Goal: Complete application form

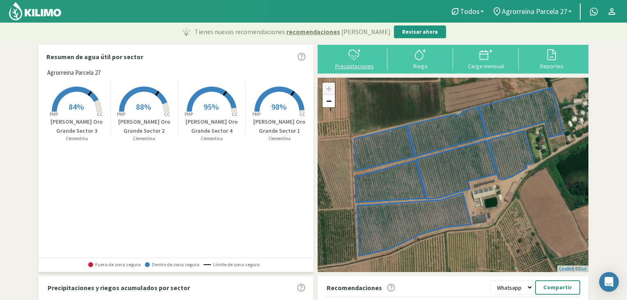
click at [342, 66] on div "Precipitaciones" at bounding box center [354, 66] width 61 height 6
type input "[DATE]"
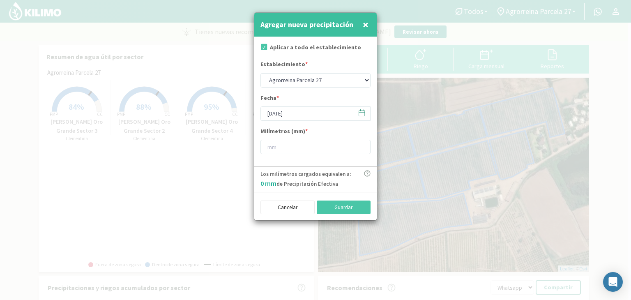
click at [365, 25] on span "×" at bounding box center [366, 25] width 6 height 14
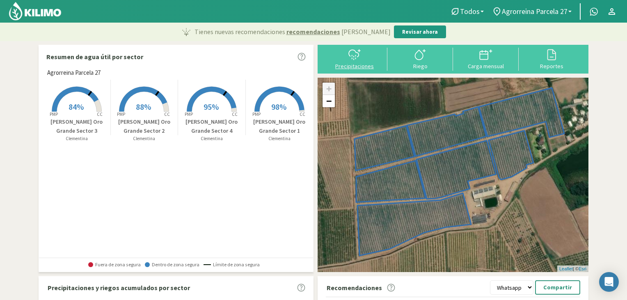
click at [358, 59] on icon at bounding box center [354, 54] width 13 height 13
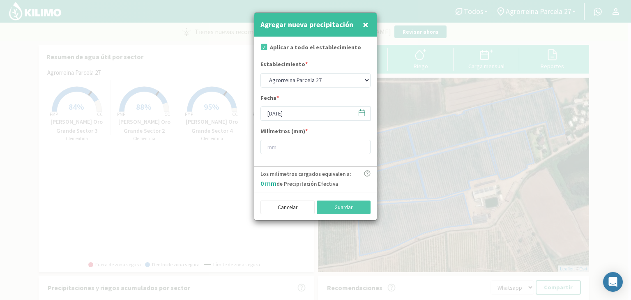
click at [357, 114] on span at bounding box center [357, 112] width 13 height 13
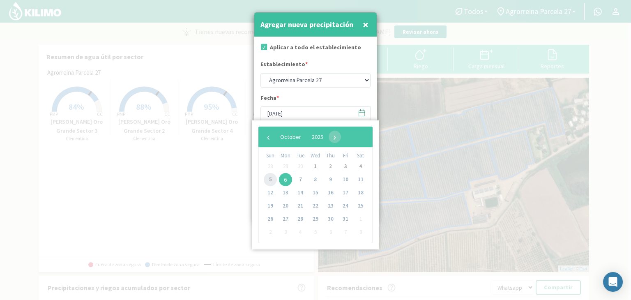
click at [269, 179] on span "5" at bounding box center [270, 179] width 13 height 13
type input "[DATE]"
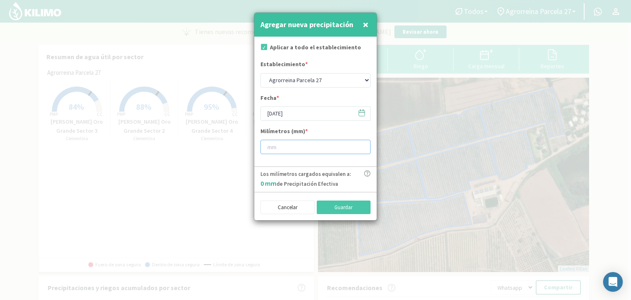
click at [296, 152] on input "number" at bounding box center [315, 147] width 110 height 14
type input "9"
click at [359, 213] on button "Guardar" at bounding box center [344, 207] width 54 height 14
click at [339, 198] on div "Cancelar Guardar" at bounding box center [315, 206] width 110 height 16
type input "[DATE]"
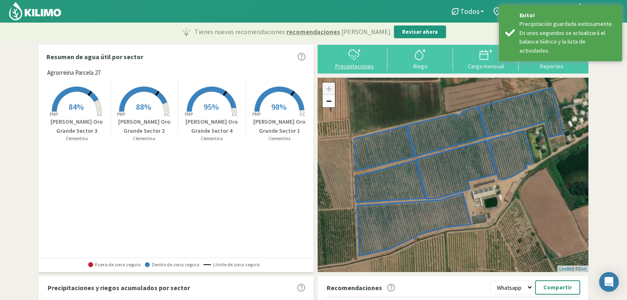
click at [361, 65] on div "Precipitaciones" at bounding box center [354, 66] width 61 height 6
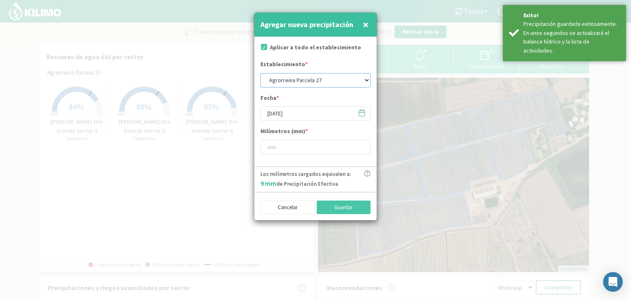
click at [332, 84] on select "Agrorreina Parcela 27 Agrorreina Parcela 42 [GEOGRAPHIC_DATA] 44 Agrorreina Par…" at bounding box center [315, 80] width 110 height 14
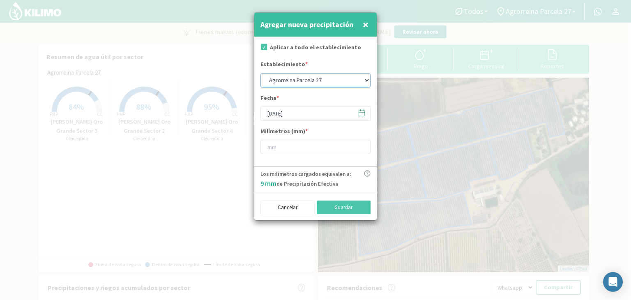
select select "1: Object"
click at [260, 73] on select "Agrorreina Parcela 27 Agrorreina Parcela 42 [GEOGRAPHIC_DATA] 44 Agrorreina Par…" at bounding box center [315, 80] width 110 height 14
click at [354, 111] on span at bounding box center [357, 112] width 13 height 13
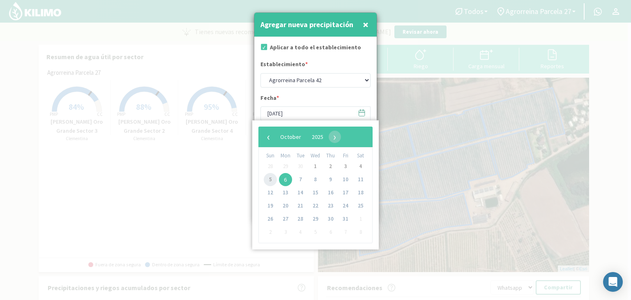
click at [268, 179] on span "5" at bounding box center [270, 179] width 13 height 13
type input "[DATE]"
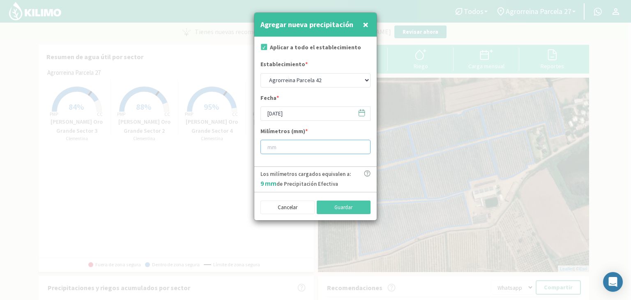
click at [291, 148] on input "number" at bounding box center [315, 147] width 110 height 14
type input "9"
click at [353, 211] on button "Guardar" at bounding box center [344, 207] width 54 height 14
select select "0: Object"
type input "[DATE]"
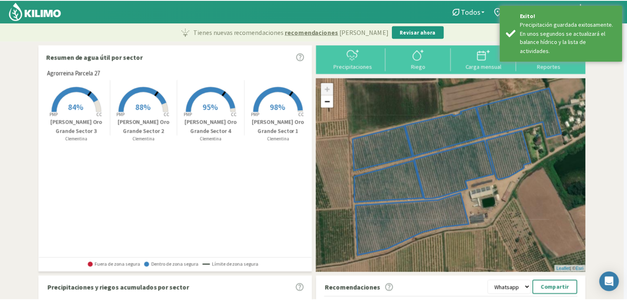
click at [367, 55] on div at bounding box center [354, 54] width 61 height 13
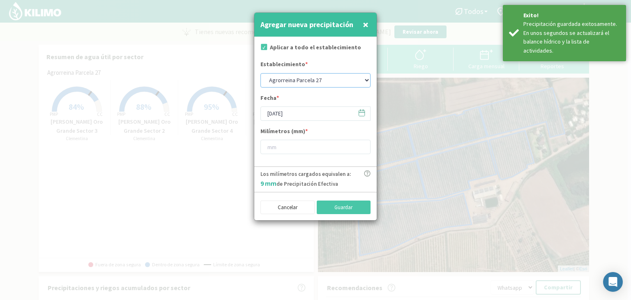
click at [359, 79] on select "Agrorreina Parcela 27 Agrorreina Parcela 42 [GEOGRAPHIC_DATA] 44 Agrorreina Par…" at bounding box center [315, 80] width 110 height 14
select select "2: Object"
click at [260, 73] on select "Agrorreina Parcela 27 Agrorreina Parcela 42 [GEOGRAPHIC_DATA] 44 Agrorreina Par…" at bounding box center [315, 80] width 110 height 14
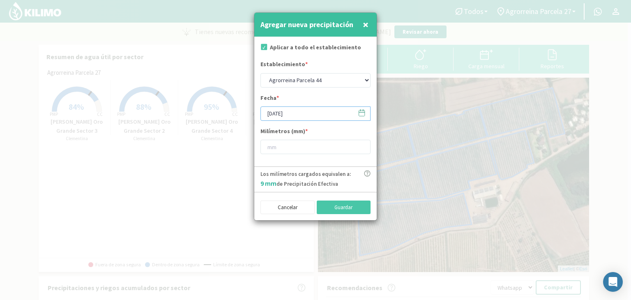
click at [292, 112] on input "[DATE]" at bounding box center [315, 113] width 110 height 14
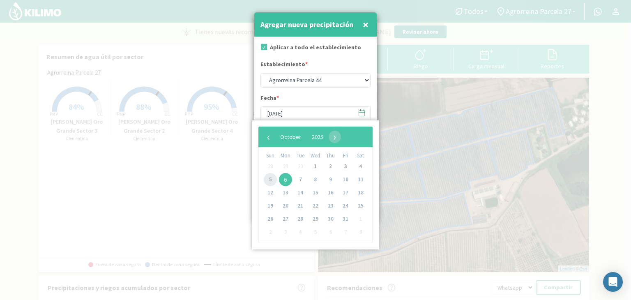
click at [270, 175] on span "5" at bounding box center [270, 179] width 13 height 13
type input "[DATE]"
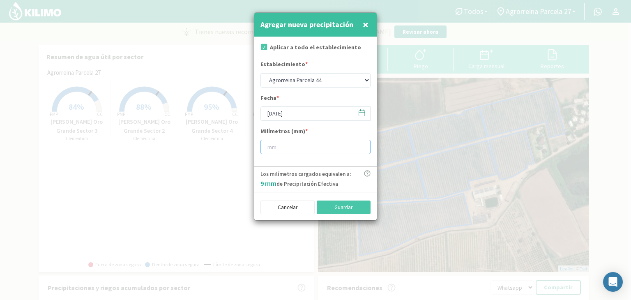
click at [285, 148] on input "number" at bounding box center [315, 147] width 110 height 14
type input "9"
click at [352, 204] on button "Guardar" at bounding box center [344, 207] width 54 height 14
select select "0: Object"
type input "[DATE]"
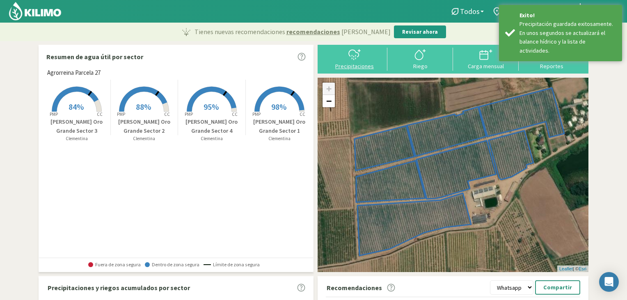
click at [352, 67] on div "Precipitaciones" at bounding box center [354, 66] width 61 height 6
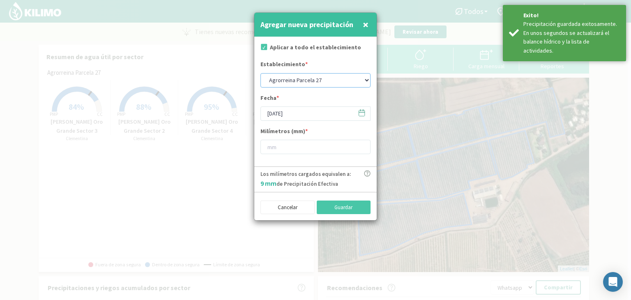
click at [340, 79] on select "Agrorreina Parcela 27 Agrorreina Parcela 42 [GEOGRAPHIC_DATA] 44 Agrorreina Par…" at bounding box center [315, 80] width 110 height 14
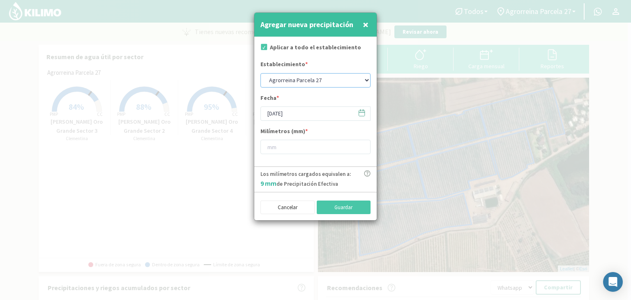
select select "3: Object"
click at [260, 73] on select "Agrorreina Parcela 27 Agrorreina Parcela 42 [GEOGRAPHIC_DATA] 44 Agrorreina Par…" at bounding box center [315, 80] width 110 height 14
click at [314, 119] on input "[DATE]" at bounding box center [315, 113] width 110 height 14
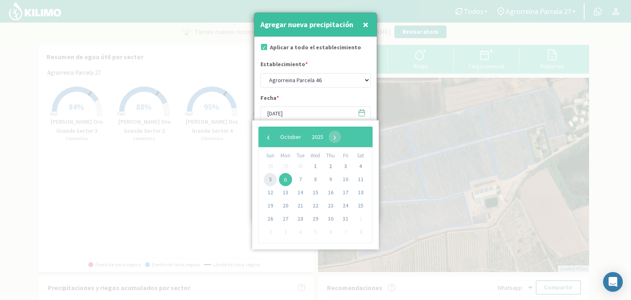
click at [272, 181] on span "5" at bounding box center [270, 179] width 13 height 13
type input "[DATE]"
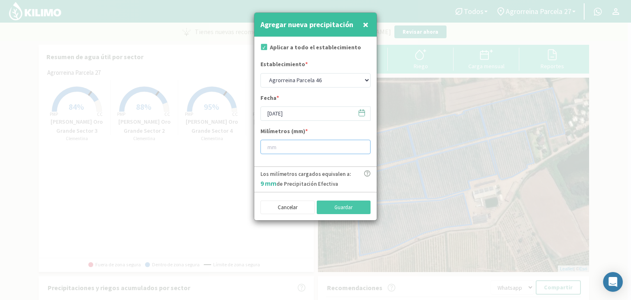
click at [290, 143] on input "number" at bounding box center [315, 147] width 110 height 14
type input "9"
click at [329, 201] on button "Guardar" at bounding box center [344, 207] width 54 height 14
select select "0: Object"
type input "[DATE]"
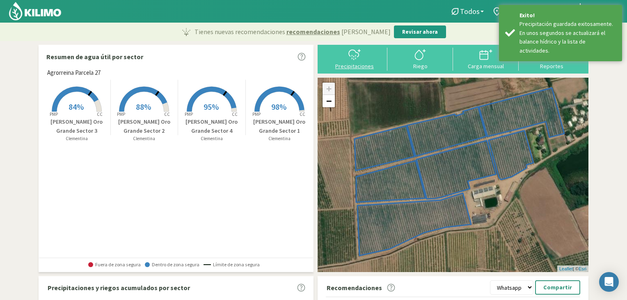
drag, startPoint x: 353, startPoint y: 70, endPoint x: 358, endPoint y: 60, distance: 11.2
click at [358, 60] on div "Precipitaciones" at bounding box center [355, 59] width 66 height 23
click at [358, 60] on icon at bounding box center [354, 54] width 13 height 13
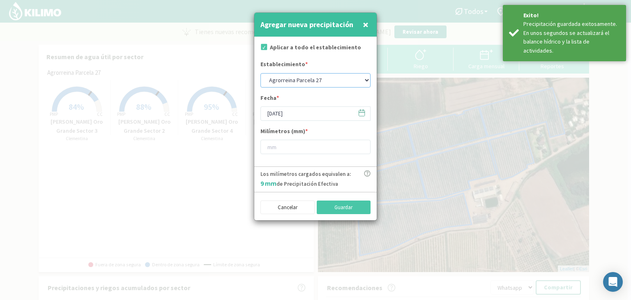
click at [349, 79] on select "Agrorreina Parcela 27 Agrorreina Parcela 42 [GEOGRAPHIC_DATA] 44 Agrorreina Par…" at bounding box center [315, 80] width 110 height 14
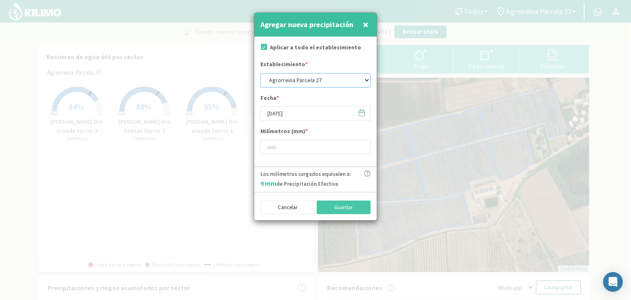
select select "4: Object"
click at [260, 73] on select "Agrorreina Parcela 27 Agrorreina Parcela 42 [GEOGRAPHIC_DATA] 44 Agrorreina Par…" at bounding box center [315, 80] width 110 height 14
click at [315, 115] on input "[DATE]" at bounding box center [315, 113] width 110 height 14
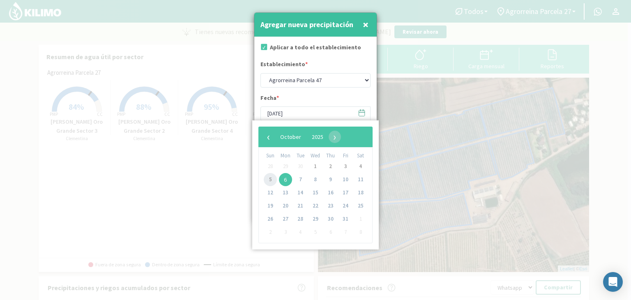
click at [271, 178] on span "5" at bounding box center [270, 179] width 13 height 13
type input "[DATE]"
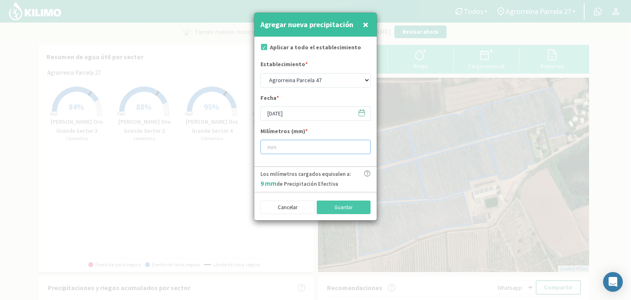
click at [296, 150] on input "number" at bounding box center [315, 147] width 110 height 14
type input "9"
click at [330, 207] on button "Guardar" at bounding box center [344, 207] width 54 height 14
select select "0: Object"
type input "[DATE]"
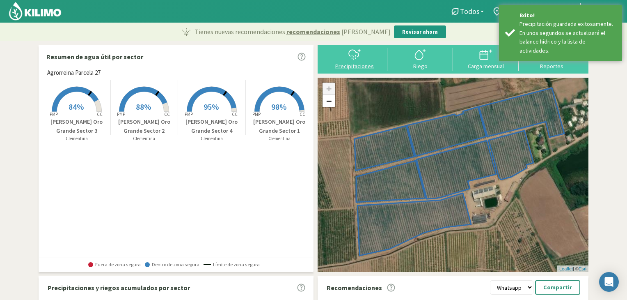
click at [364, 60] on div at bounding box center [354, 54] width 61 height 13
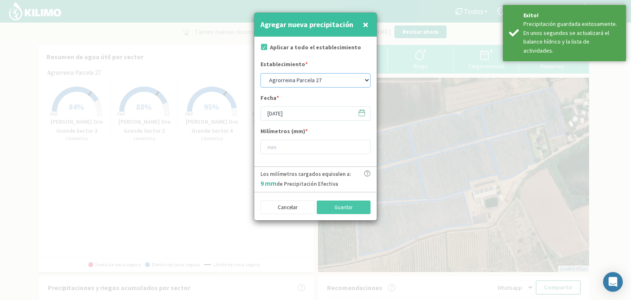
click at [319, 80] on select "Agrorreina Parcela 27 Agrorreina Parcela 42 [GEOGRAPHIC_DATA] 44 Agrorreina Par…" at bounding box center [315, 80] width 110 height 14
select select "5: Object"
click at [260, 73] on select "Agrorreina Parcela 27 Agrorreina Parcela 42 [GEOGRAPHIC_DATA] 44 Agrorreina Par…" at bounding box center [315, 80] width 110 height 14
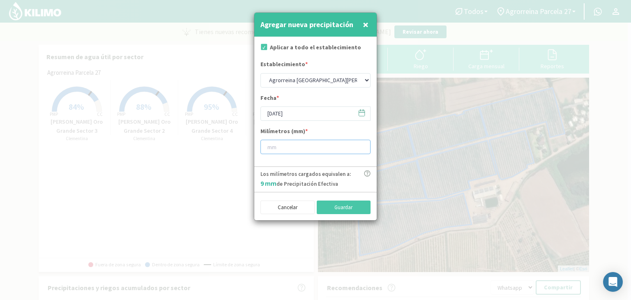
click at [274, 148] on input "number" at bounding box center [315, 147] width 110 height 14
type input "9"
click at [349, 208] on button "Guardar" at bounding box center [344, 207] width 54 height 14
select select "0: Object"
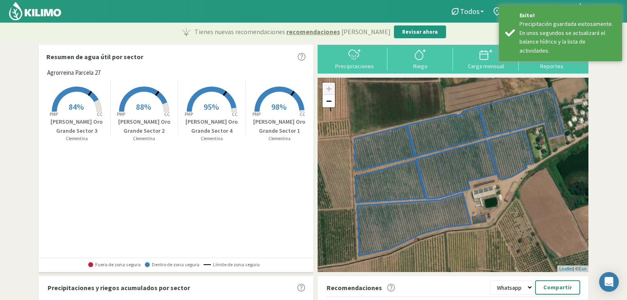
click at [35, 6] on img at bounding box center [35, 11] width 54 height 20
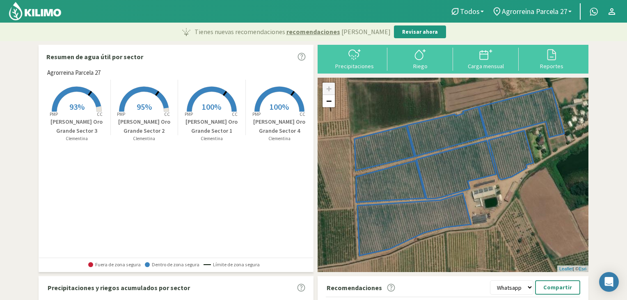
drag, startPoint x: 627, startPoint y: 177, endPoint x: 627, endPoint y: 198, distance: 20.1
click at [627, 198] on html "Todos Todos [PERSON_NAME] [GEOGRAPHIC_DATA] 27 Todos Agrorreina Parcela 27 [GEO…" at bounding box center [313, 150] width 627 height 300
click at [490, 53] on icon at bounding box center [486, 54] width 13 height 13
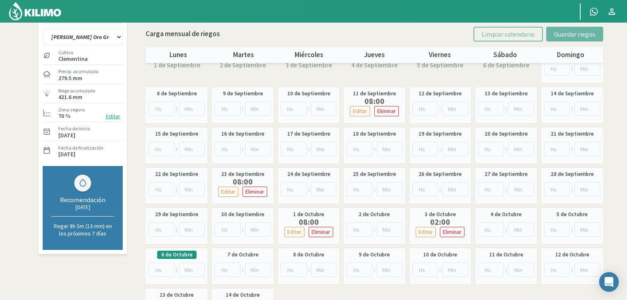
scroll to position [22, 0]
click at [50, 14] on img at bounding box center [35, 11] width 54 height 20
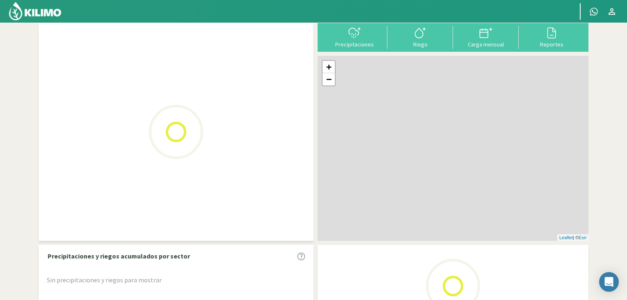
scroll to position [40, 0]
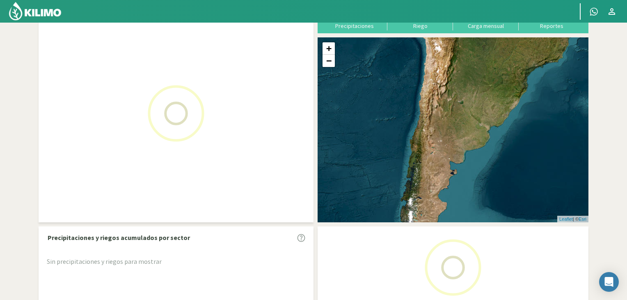
select select "0: Object"
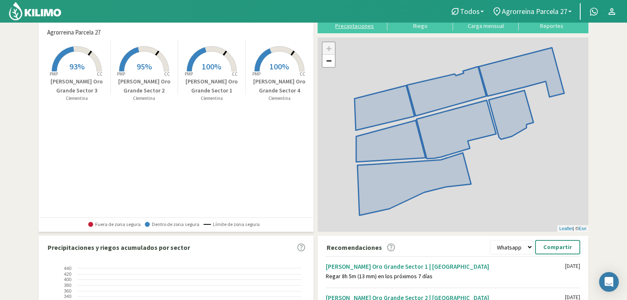
click at [372, 27] on div "Precipitaciones" at bounding box center [354, 26] width 61 height 6
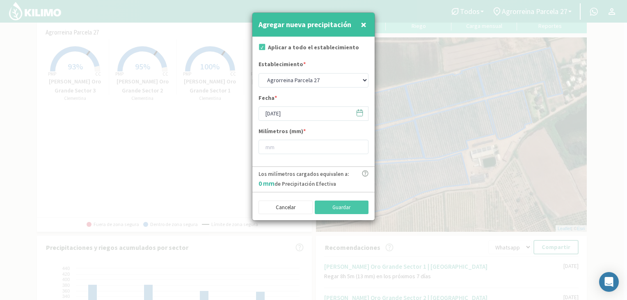
click at [627, 9] on div at bounding box center [313, 150] width 627 height 300
click at [627, 5] on div at bounding box center [313, 150] width 627 height 300
click at [300, 118] on input "[DATE]" at bounding box center [315, 113] width 110 height 14
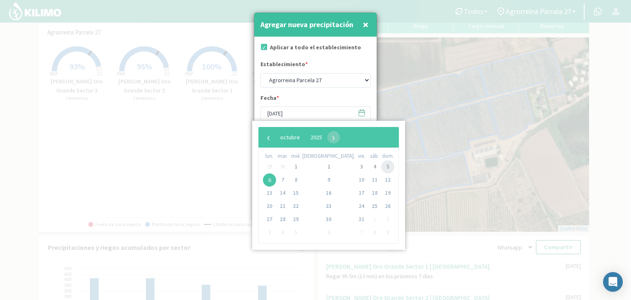
click at [381, 167] on span "5" at bounding box center [387, 166] width 13 height 13
type input "[DATE]"
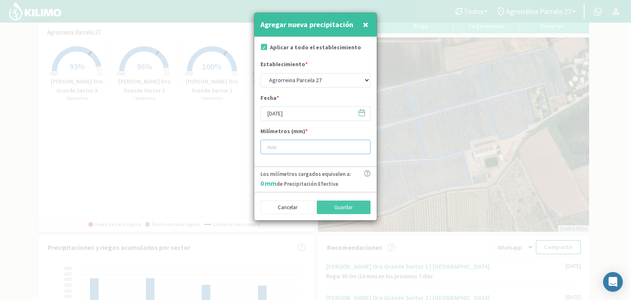
click at [303, 147] on input "number" at bounding box center [315, 147] width 110 height 14
type input "9"
click at [355, 207] on button "Guardar" at bounding box center [344, 207] width 54 height 14
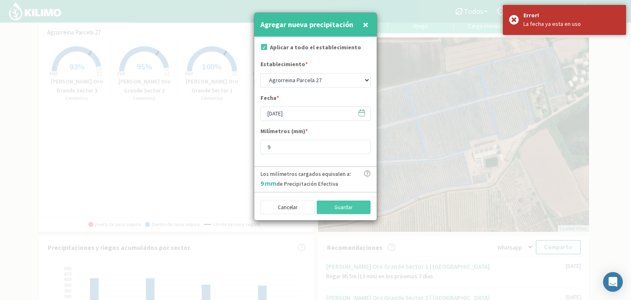
click at [365, 21] on span "×" at bounding box center [366, 25] width 6 height 14
type input "[DATE]"
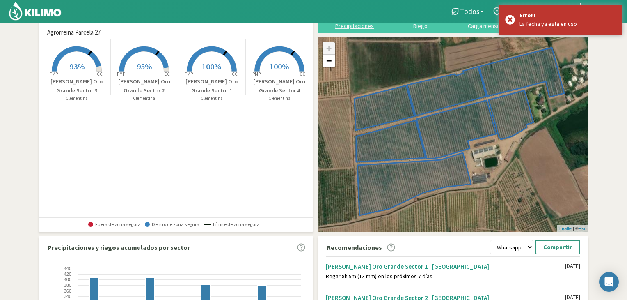
click at [353, 25] on div "Precipitaciones" at bounding box center [354, 26] width 61 height 6
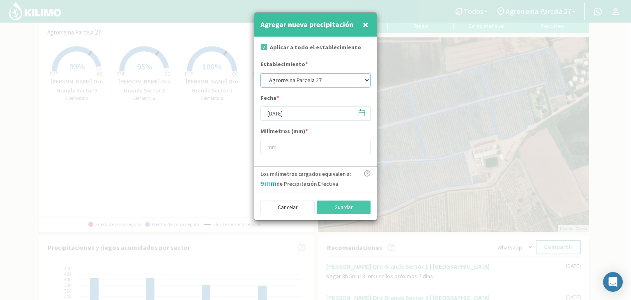
click at [310, 79] on select "Agrorreina Parcela 27 Agrorreina Parcela 42 [GEOGRAPHIC_DATA] 44 Agrorreina Par…" at bounding box center [315, 80] width 110 height 14
select select "1: Object"
click at [260, 73] on select "Agrorreina Parcela 27 Agrorreina Parcela 42 [GEOGRAPHIC_DATA] 44 Agrorreina Par…" at bounding box center [315, 80] width 110 height 14
click at [356, 113] on span at bounding box center [357, 112] width 13 height 13
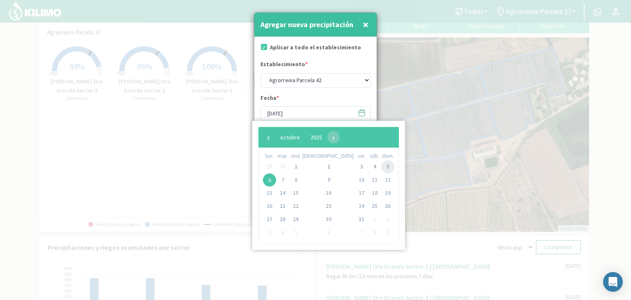
click at [381, 163] on span "5" at bounding box center [387, 166] width 13 height 13
type input "[DATE]"
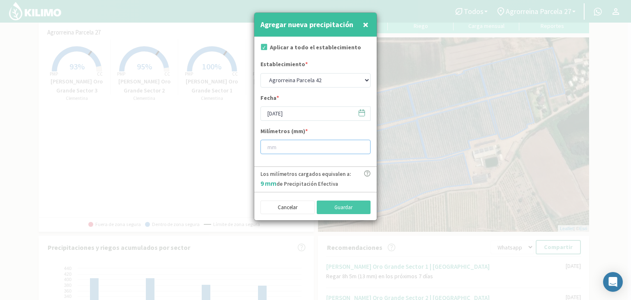
click at [302, 145] on input "number" at bounding box center [315, 147] width 110 height 14
type input "9"
click at [340, 202] on button "Guardar" at bounding box center [344, 207] width 54 height 14
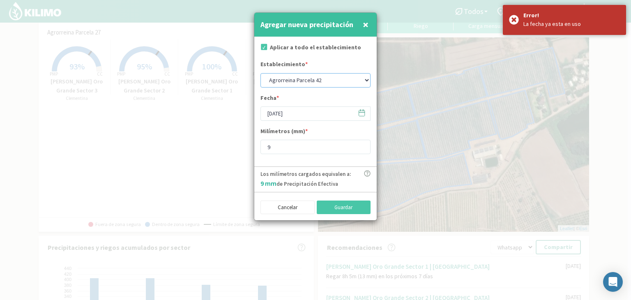
click at [367, 78] on select "Agrorreina Parcela 27 Agrorreina Parcela 42 [GEOGRAPHIC_DATA] 44 Agrorreina Par…" at bounding box center [315, 80] width 110 height 14
click at [260, 73] on select "Agrorreina Parcela 27 Agrorreina Parcela 42 [GEOGRAPHIC_DATA] 44 Agrorreina Par…" at bounding box center [315, 80] width 110 height 14
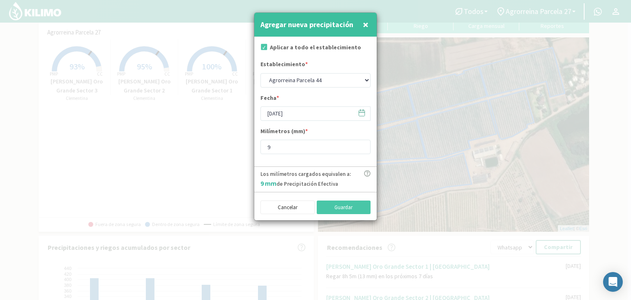
click at [361, 115] on icon at bounding box center [362, 113] width 8 height 8
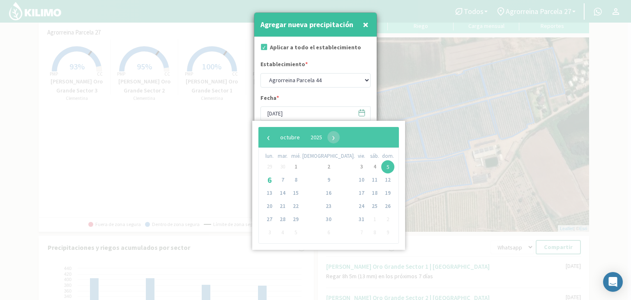
click at [381, 165] on span "5" at bounding box center [387, 166] width 13 height 13
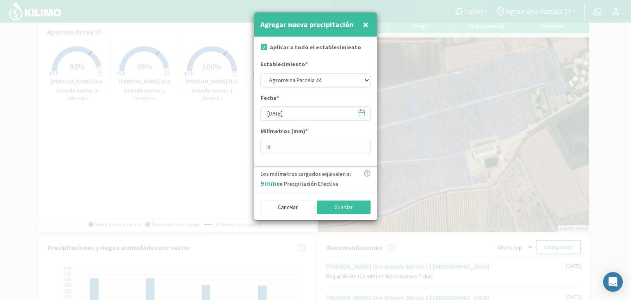
click at [346, 206] on button "Guardar" at bounding box center [344, 207] width 54 height 14
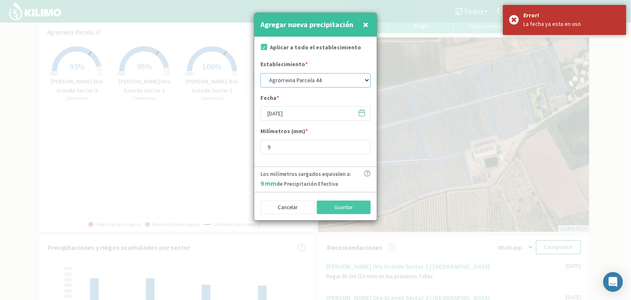
click at [362, 83] on select "Agrorreina Parcela 27 Agrorreina Parcela 42 [GEOGRAPHIC_DATA] 44 Agrorreina Par…" at bounding box center [315, 80] width 110 height 14
click at [260, 73] on select "Agrorreina Parcela 27 Agrorreina Parcela 42 [GEOGRAPHIC_DATA] 44 Agrorreina Par…" at bounding box center [315, 80] width 110 height 14
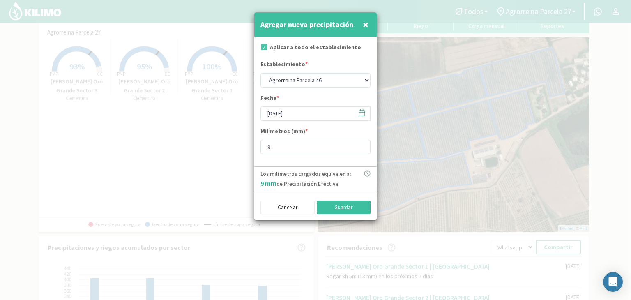
click at [354, 208] on button "Guardar" at bounding box center [344, 207] width 54 height 14
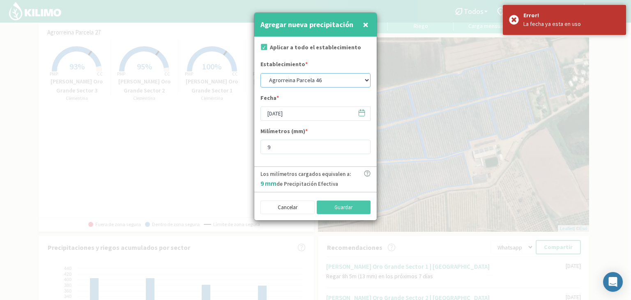
click at [360, 79] on select "Agrorreina Parcela 27 Agrorreina Parcela 42 [GEOGRAPHIC_DATA] 44 Agrorreina Par…" at bounding box center [315, 80] width 110 height 14
click at [260, 73] on select "Agrorreina Parcela 27 Agrorreina Parcela 42 [GEOGRAPHIC_DATA] 44 Agrorreina Par…" at bounding box center [315, 80] width 110 height 14
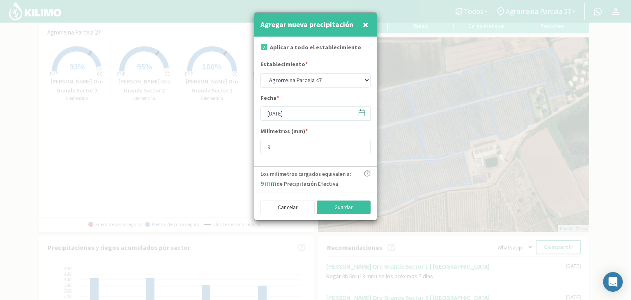
click at [351, 205] on button "Guardar" at bounding box center [344, 207] width 54 height 14
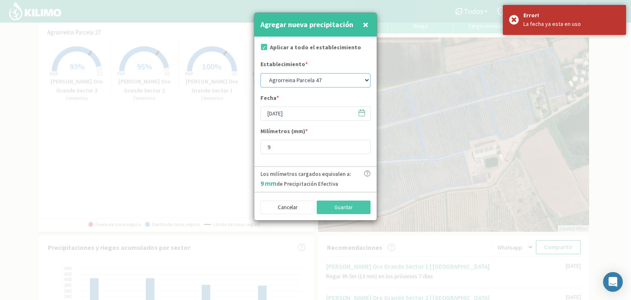
click at [360, 80] on select "Agrorreina Parcela 27 Agrorreina Parcela 42 [GEOGRAPHIC_DATA] 44 Agrorreina Par…" at bounding box center [315, 80] width 110 height 14
click at [260, 73] on select "Agrorreina Parcela 27 Agrorreina Parcela 42 [GEOGRAPHIC_DATA] 44 Agrorreina Par…" at bounding box center [315, 80] width 110 height 14
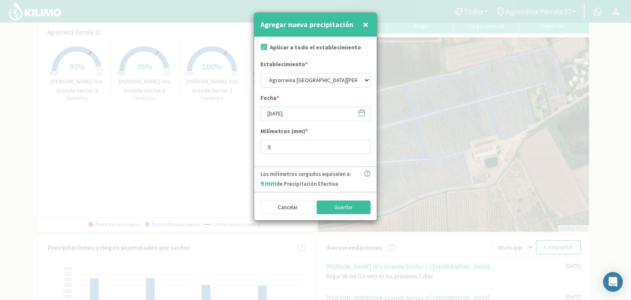
click at [348, 208] on button "Guardar" at bounding box center [344, 207] width 54 height 14
select select "0: Object"
type input "[DATE]"
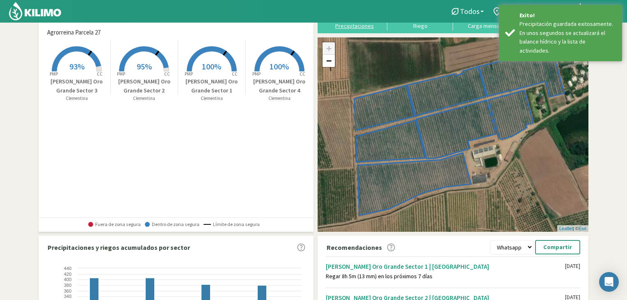
click at [340, 28] on div "Precipitaciones" at bounding box center [354, 26] width 61 height 6
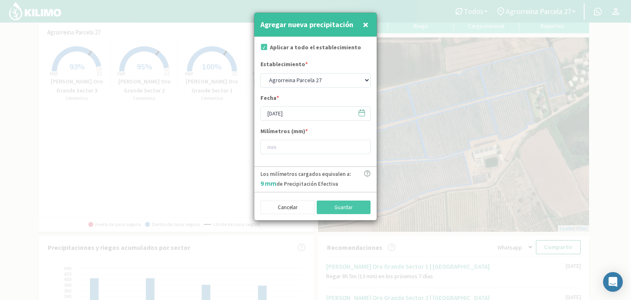
click at [354, 115] on span at bounding box center [357, 112] width 13 height 13
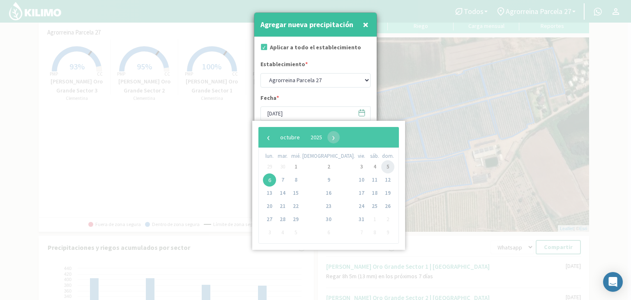
click at [381, 168] on span "5" at bounding box center [387, 166] width 13 height 13
type input "[DATE]"
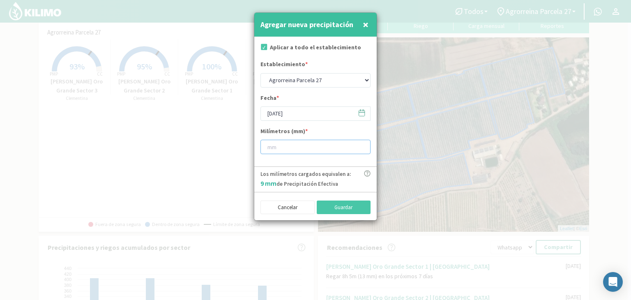
click at [274, 145] on input "number" at bounding box center [315, 147] width 110 height 14
type input "9"
click at [336, 205] on button "Guardar" at bounding box center [344, 207] width 54 height 14
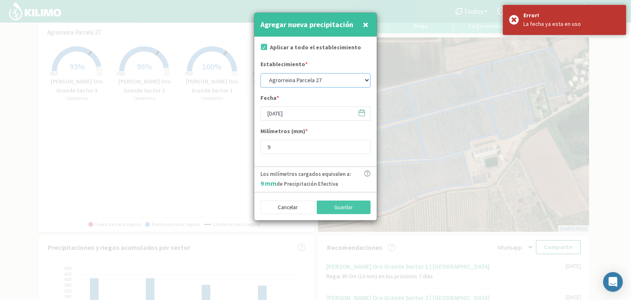
click at [358, 79] on select "Agrorreina Parcela 27 Agrorreina Parcela 42 [GEOGRAPHIC_DATA] 44 Agrorreina Par…" at bounding box center [315, 80] width 110 height 14
click at [260, 73] on select "Agrorreina Parcela 27 Agrorreina Parcela 42 [GEOGRAPHIC_DATA] 44 Agrorreina Par…" at bounding box center [315, 80] width 110 height 14
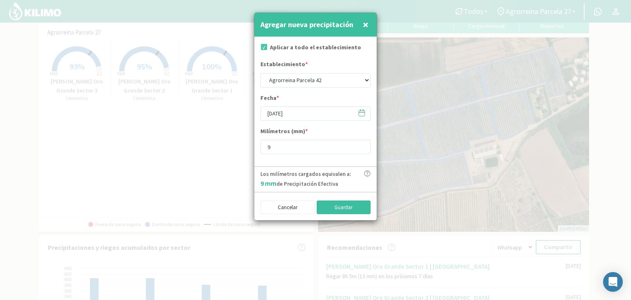
click at [336, 207] on button "Guardar" at bounding box center [344, 207] width 54 height 14
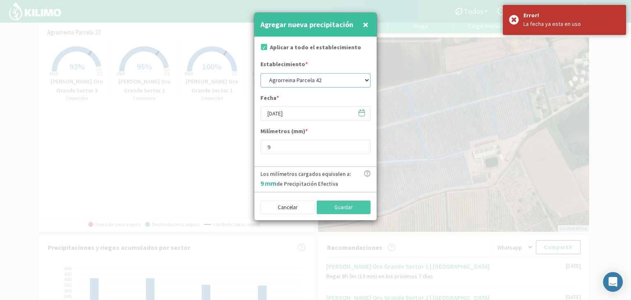
click at [349, 76] on select "Agrorreina Parcela 27 Agrorreina Parcela 42 [GEOGRAPHIC_DATA] 44 Agrorreina Par…" at bounding box center [315, 80] width 110 height 14
click at [260, 73] on select "Agrorreina Parcela 27 Agrorreina Parcela 42 [GEOGRAPHIC_DATA] 44 Agrorreina Par…" at bounding box center [315, 80] width 110 height 14
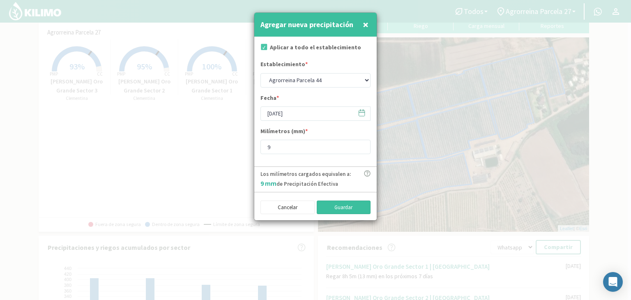
click at [345, 209] on button "Guardar" at bounding box center [344, 207] width 54 height 14
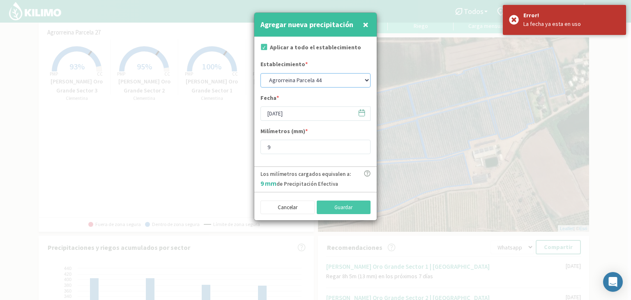
click at [354, 85] on select "Agrorreina Parcela 27 Agrorreina Parcela 42 [GEOGRAPHIC_DATA] 44 Agrorreina Par…" at bounding box center [315, 80] width 110 height 14
click at [260, 73] on select "Agrorreina Parcela 27 Agrorreina Parcela 42 [GEOGRAPHIC_DATA] 44 Agrorreina Par…" at bounding box center [315, 80] width 110 height 14
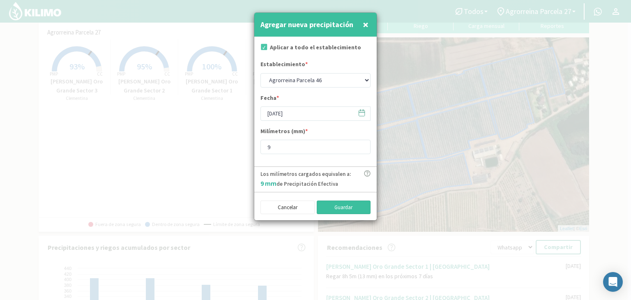
click at [348, 203] on button "Guardar" at bounding box center [344, 207] width 54 height 14
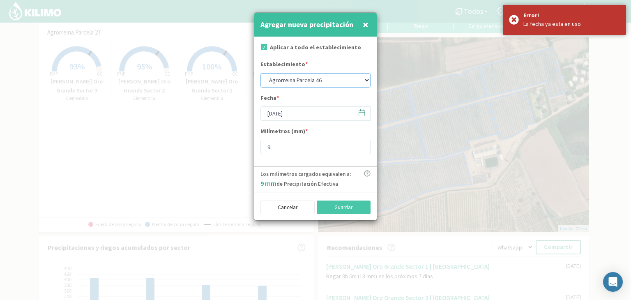
click at [345, 86] on select "Agrorreina Parcela 27 Agrorreina Parcela 42 [GEOGRAPHIC_DATA] 44 Agrorreina Par…" at bounding box center [315, 80] width 110 height 14
click at [260, 73] on select "Agrorreina Parcela 27 Agrorreina Parcela 42 [GEOGRAPHIC_DATA] 44 Agrorreina Par…" at bounding box center [315, 80] width 110 height 14
click at [342, 208] on button "Guardar" at bounding box center [344, 207] width 54 height 14
click at [347, 83] on select "Agrorreina Parcela 27 Agrorreina Parcela 42 [GEOGRAPHIC_DATA] 44 Agrorreina Par…" at bounding box center [315, 80] width 110 height 14
click at [260, 73] on select "Agrorreina Parcela 27 Agrorreina Parcela 42 [GEOGRAPHIC_DATA] 44 Agrorreina Par…" at bounding box center [315, 80] width 110 height 14
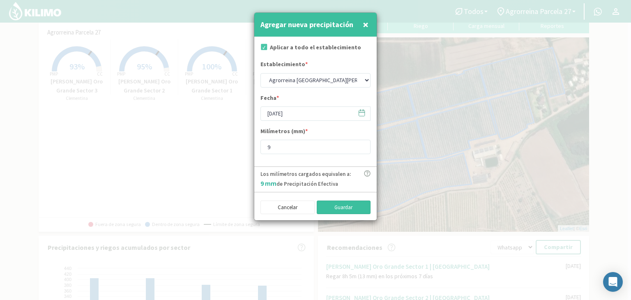
click at [347, 205] on button "Guardar" at bounding box center [344, 207] width 54 height 14
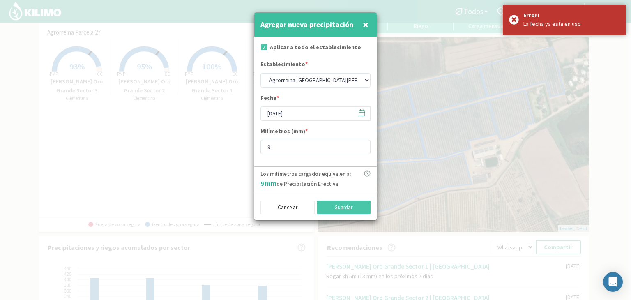
click at [363, 24] on span "×" at bounding box center [366, 25] width 6 height 14
select select "0: Object"
type input "[DATE]"
